Goal: Information Seeking & Learning: Learn about a topic

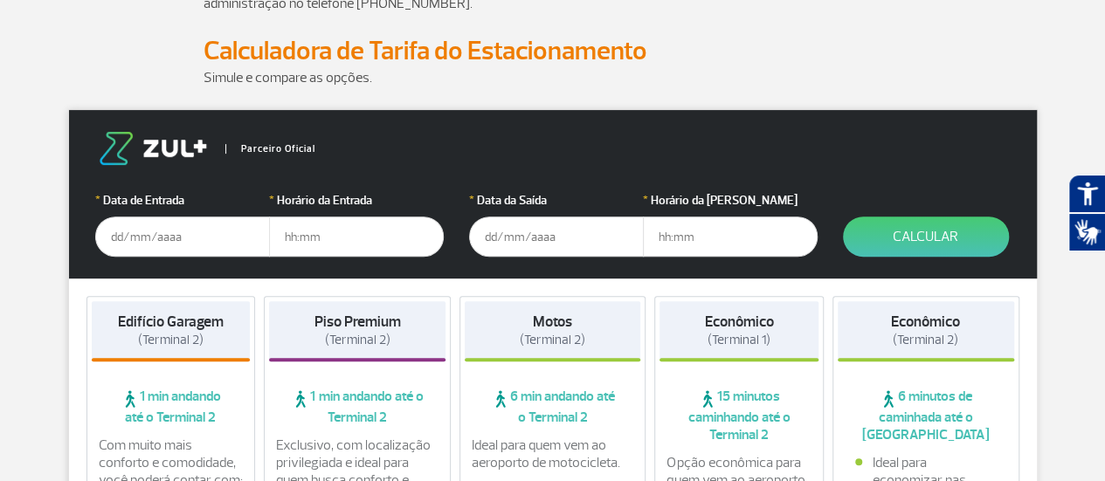
scroll to position [206, 0]
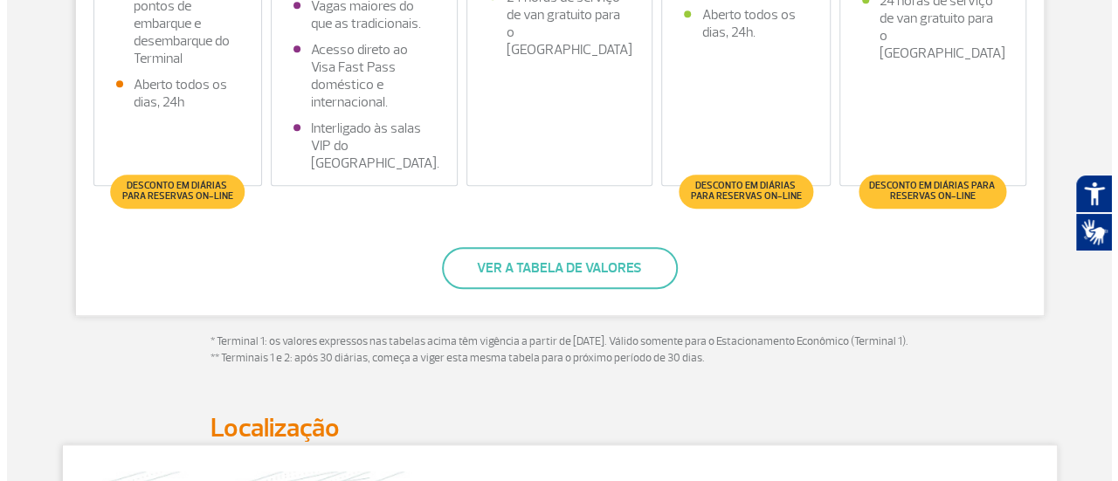
scroll to position [729, 0]
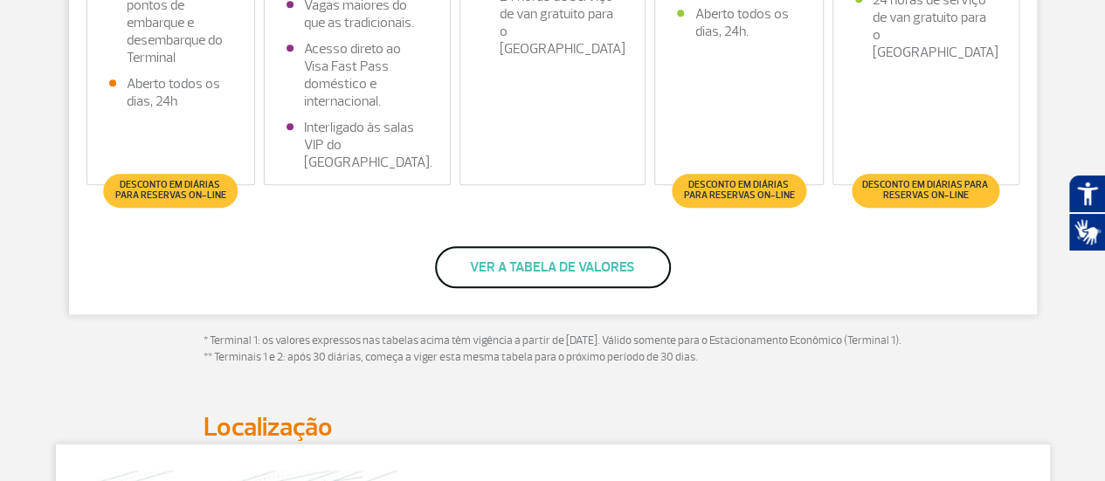
click at [550, 273] on button "Ver a tabela de valores" at bounding box center [553, 267] width 236 height 42
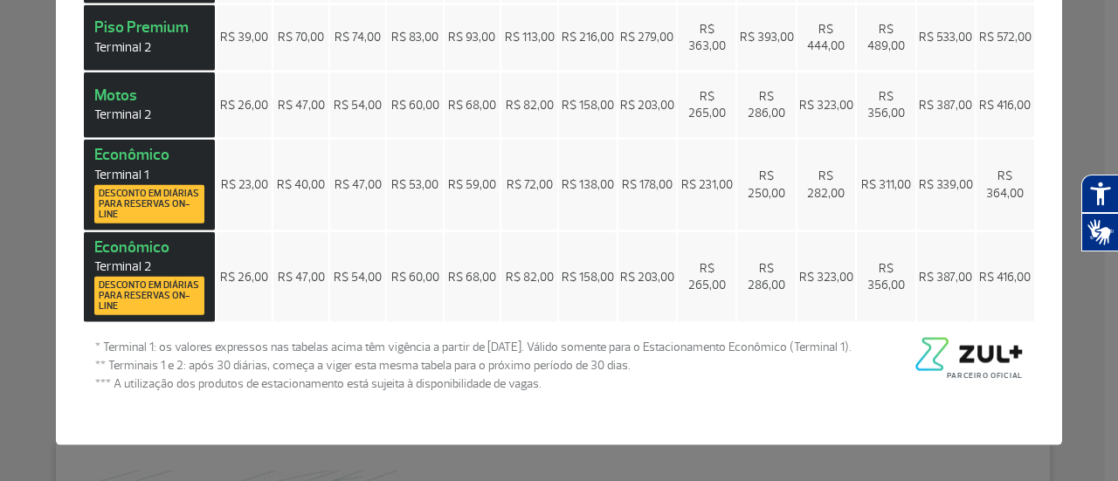
scroll to position [0, 0]
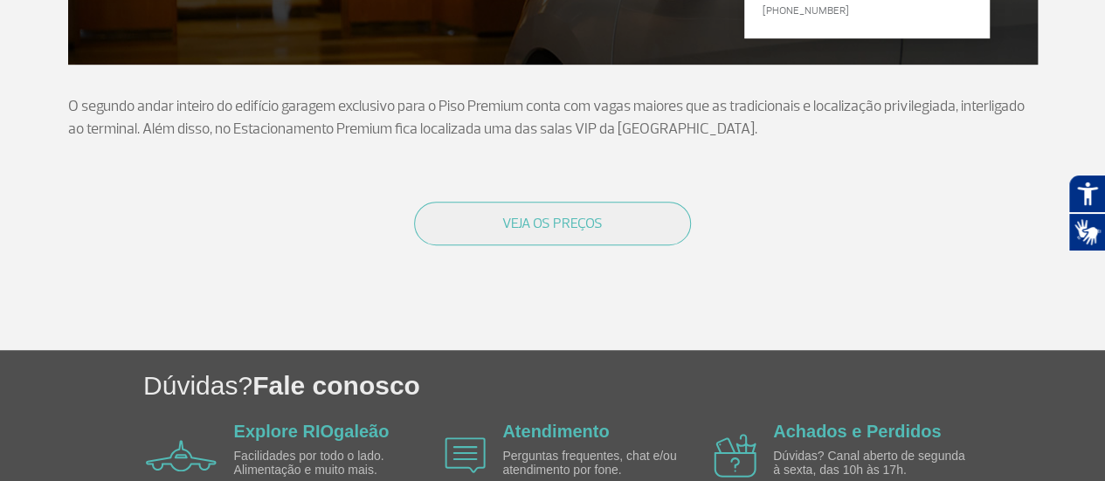
scroll to position [375, 0]
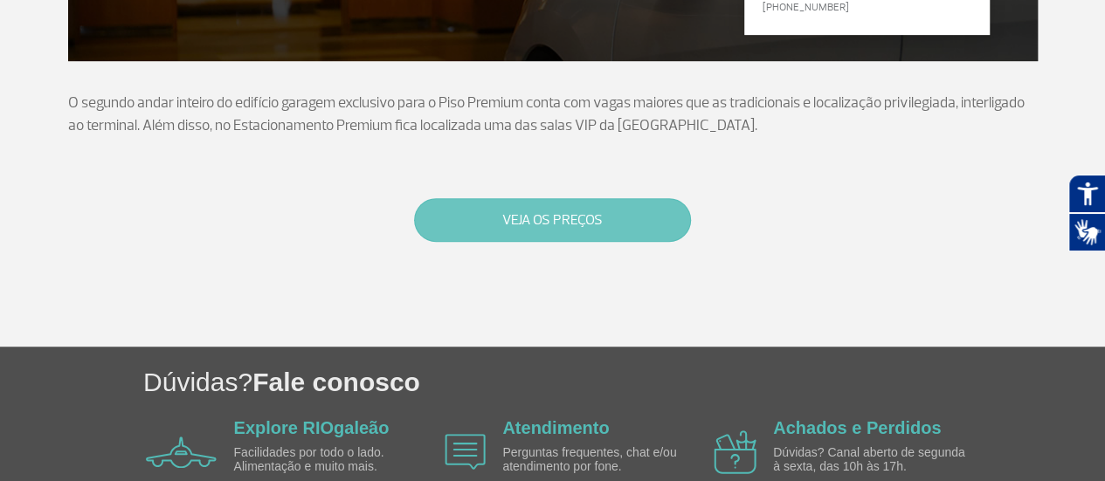
click at [510, 221] on button "VEJA OS PREÇOS" at bounding box center [552, 220] width 277 height 44
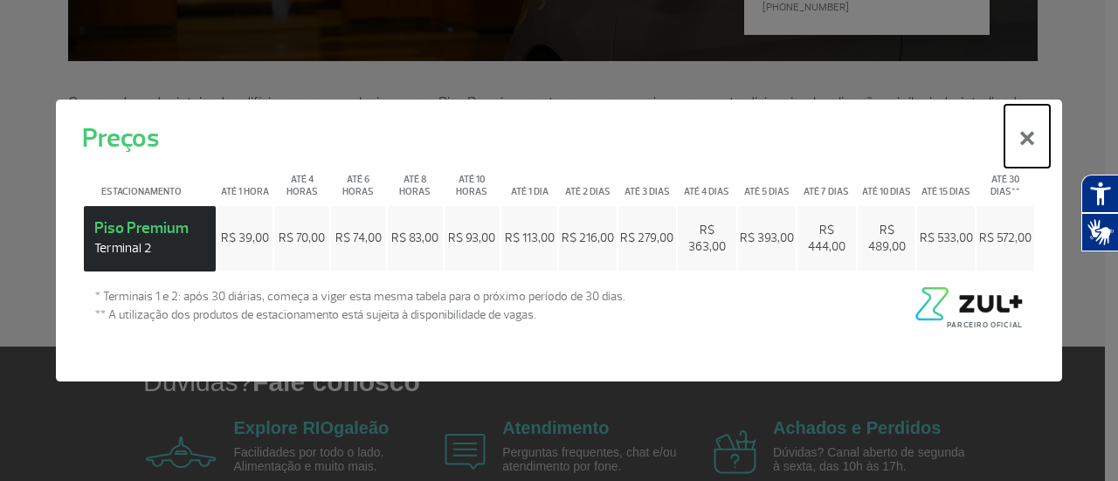
click at [1030, 143] on button "×" at bounding box center [1027, 136] width 45 height 63
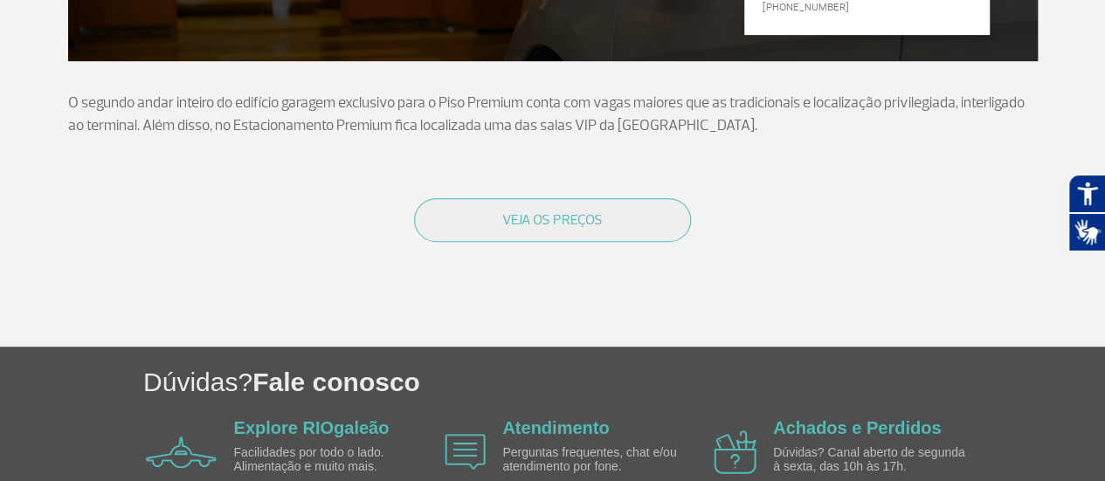
scroll to position [0, 0]
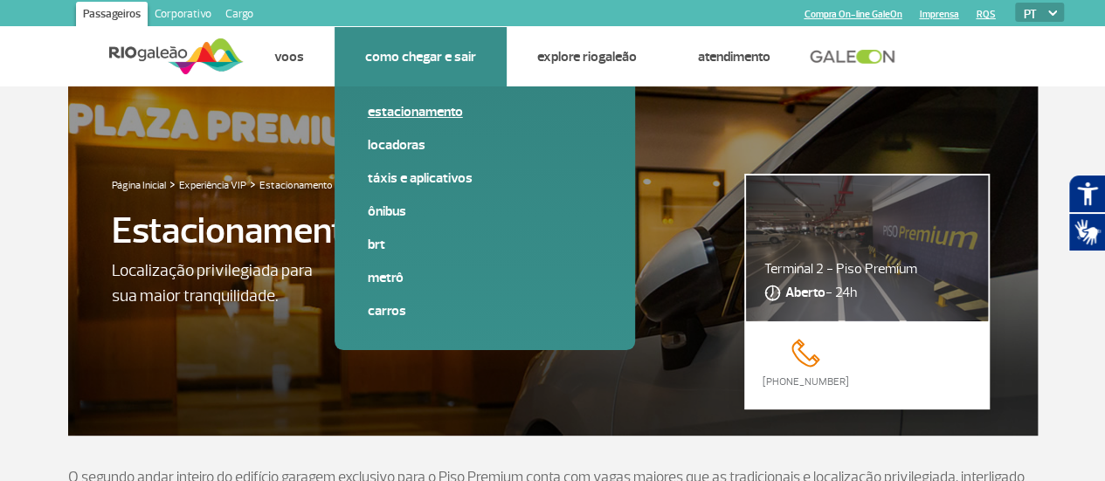
click at [423, 112] on link "Estacionamento" at bounding box center [485, 111] width 234 height 19
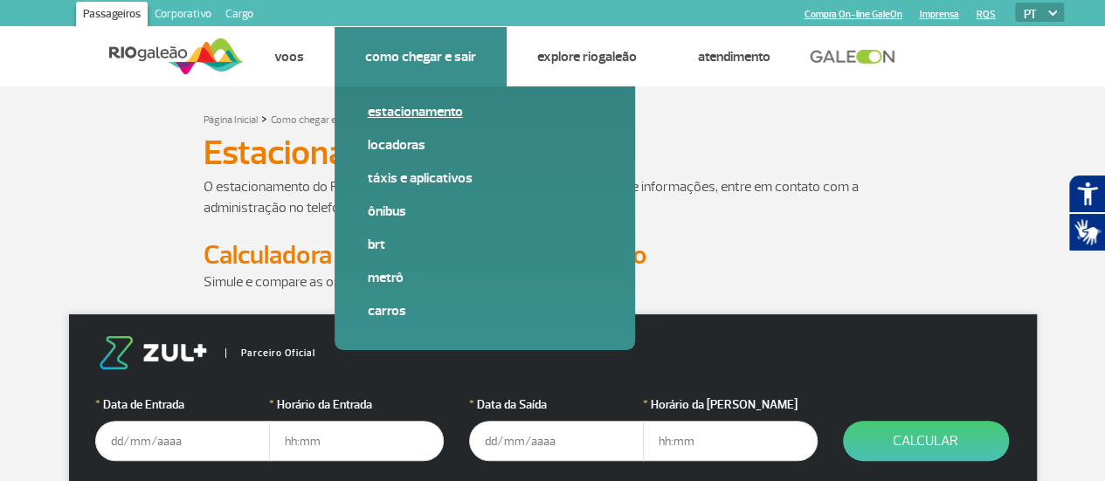
click at [423, 112] on link "Estacionamento" at bounding box center [485, 111] width 234 height 19
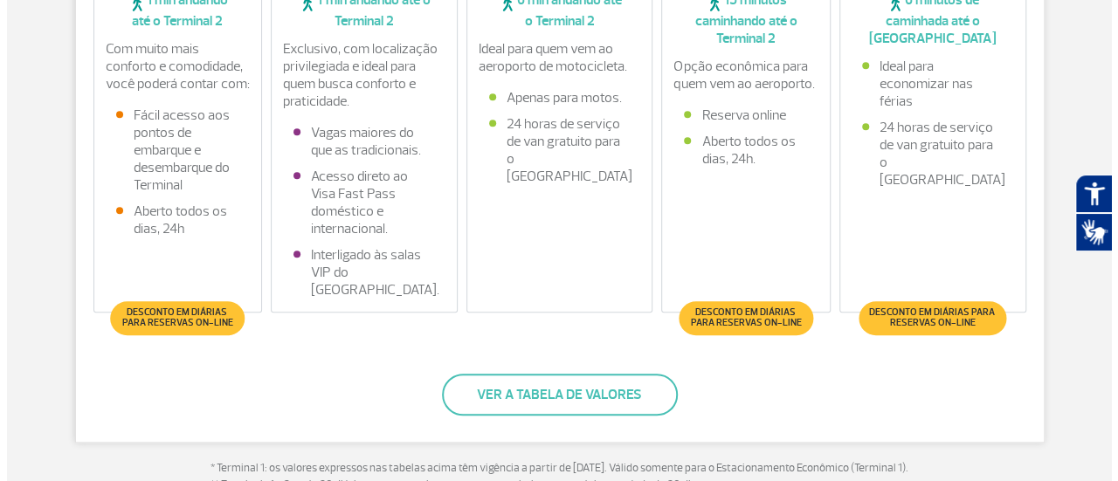
scroll to position [599, 0]
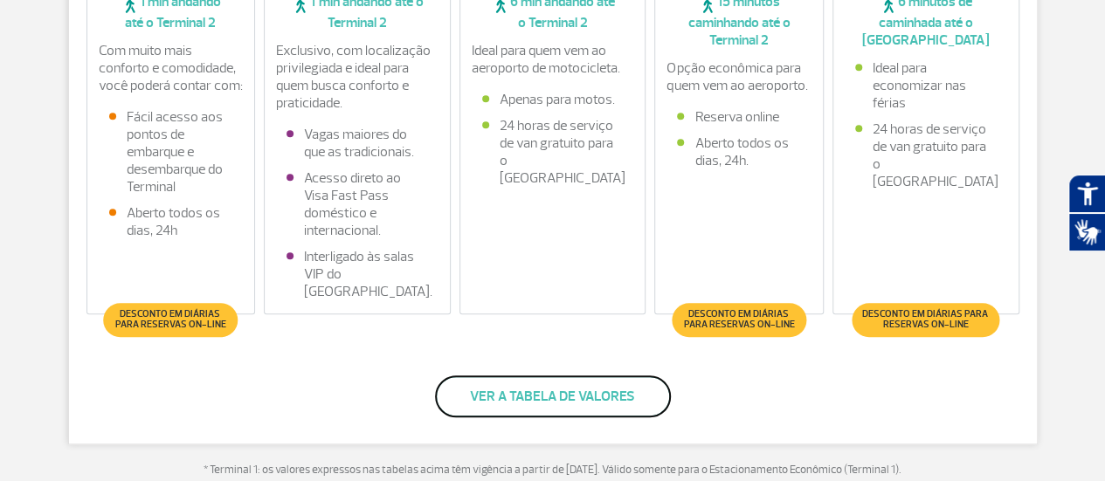
click at [538, 396] on button "Ver a tabela de valores" at bounding box center [553, 397] width 236 height 42
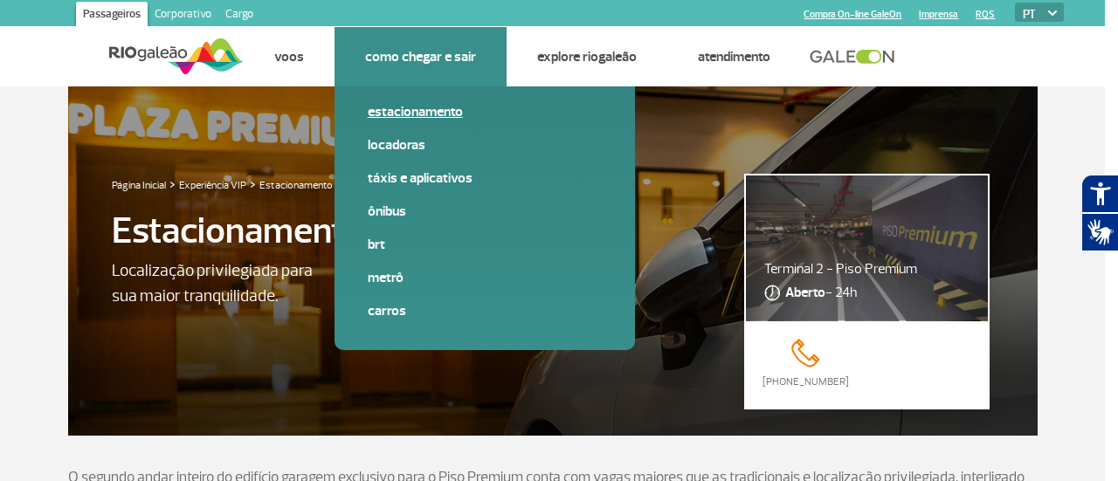
click at [412, 117] on link "Estacionamento" at bounding box center [485, 111] width 234 height 19
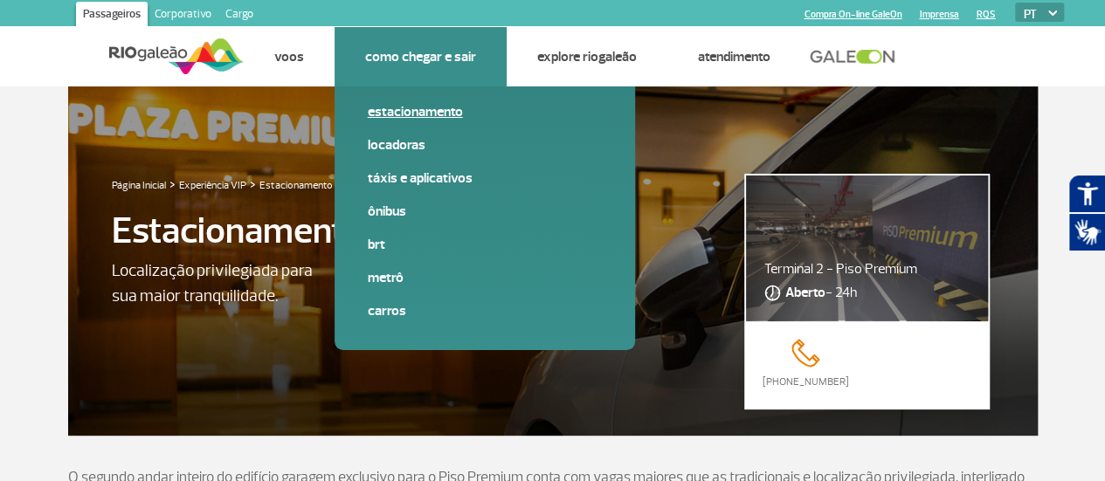
click at [411, 107] on link "Estacionamento" at bounding box center [485, 111] width 234 height 19
